Goal: Use online tool/utility

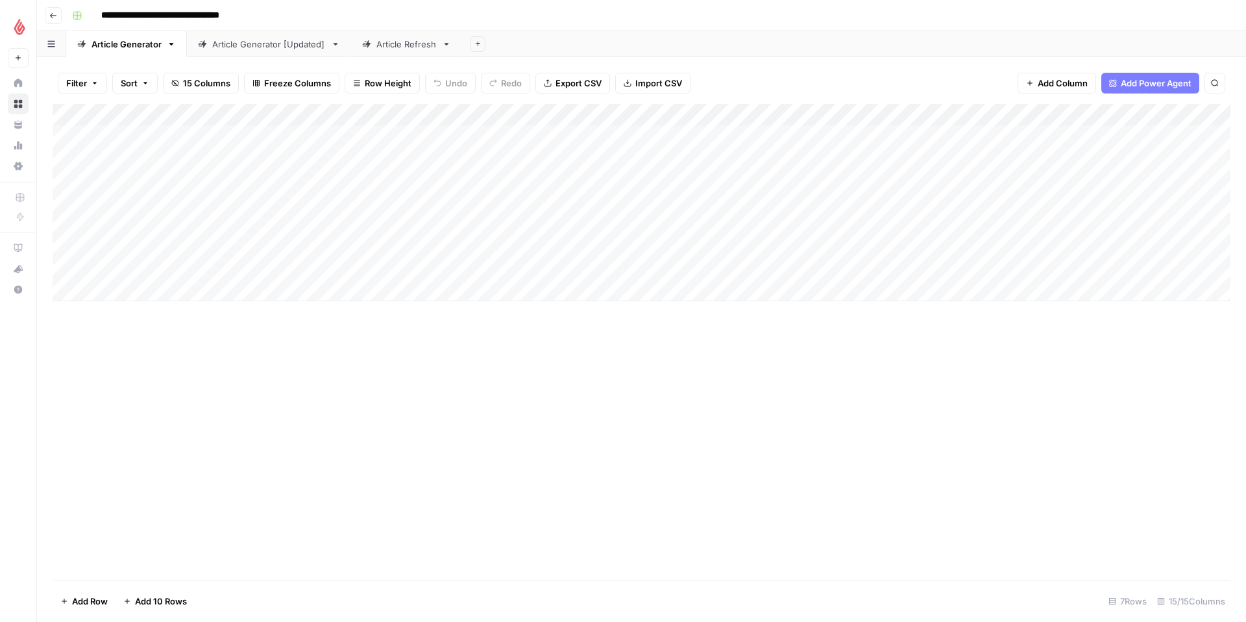
click at [397, 51] on link "Article Refresh" at bounding box center [406, 44] width 111 height 26
click at [146, 243] on div "Add Column" at bounding box center [642, 180] width 1178 height 153
type input "**********"
click at [267, 300] on div "Add Column" at bounding box center [642, 342] width 1178 height 476
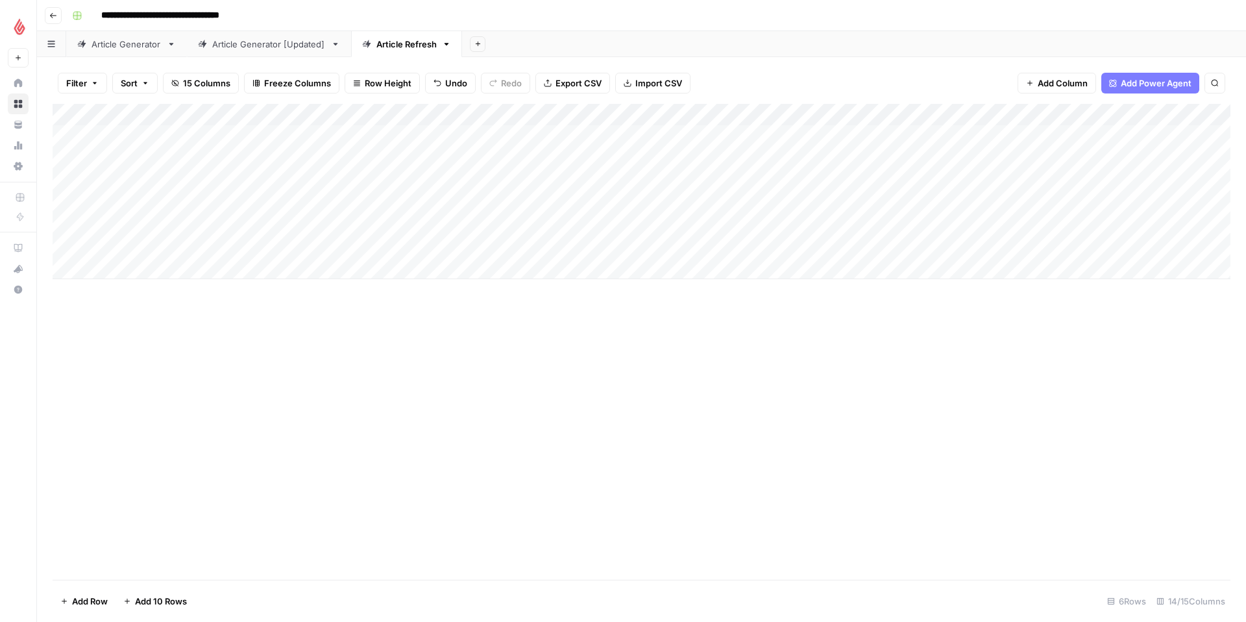
click at [273, 244] on div "Add Column" at bounding box center [642, 191] width 1178 height 175
click at [287, 244] on div "Add Column" at bounding box center [642, 191] width 1178 height 175
click at [247, 294] on button "DE" at bounding box center [245, 297] width 21 height 16
click at [377, 241] on div "Add Column" at bounding box center [642, 191] width 1178 height 175
click at [376, 243] on div "Add Column" at bounding box center [642, 191] width 1178 height 175
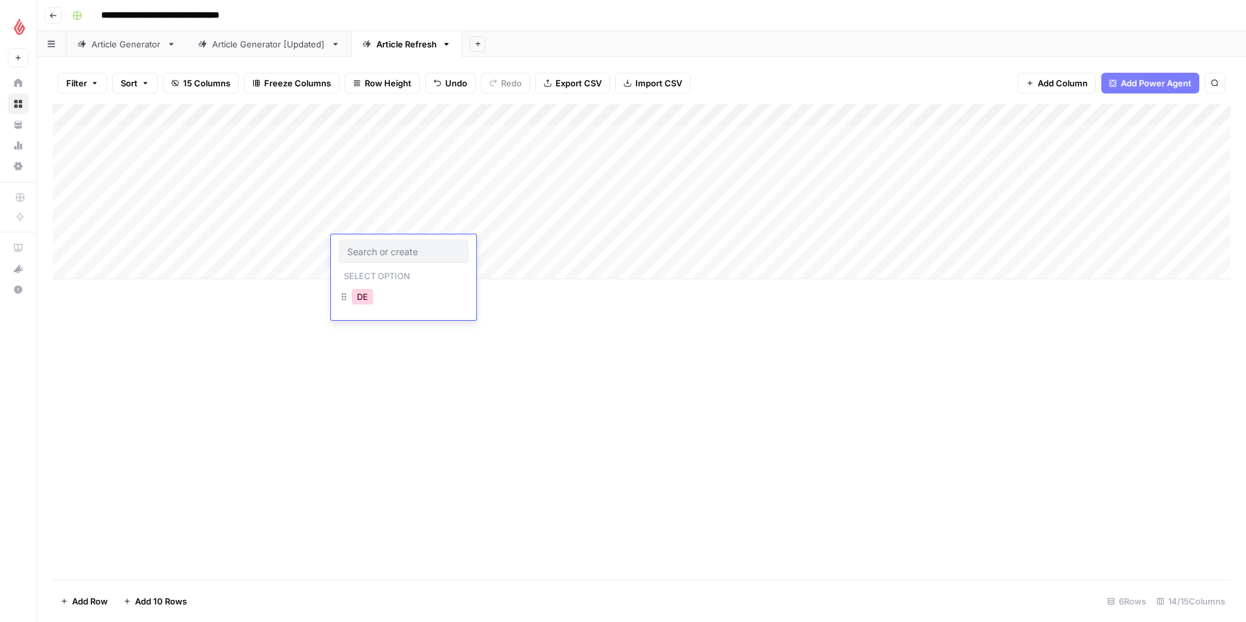
click at [371, 302] on button "DE" at bounding box center [362, 297] width 21 height 16
click at [463, 247] on div "Add Column" at bounding box center [642, 191] width 1178 height 175
click at [110, 44] on div "Article Generator" at bounding box center [126, 44] width 70 height 13
